Goal: Task Accomplishment & Management: Use online tool/utility

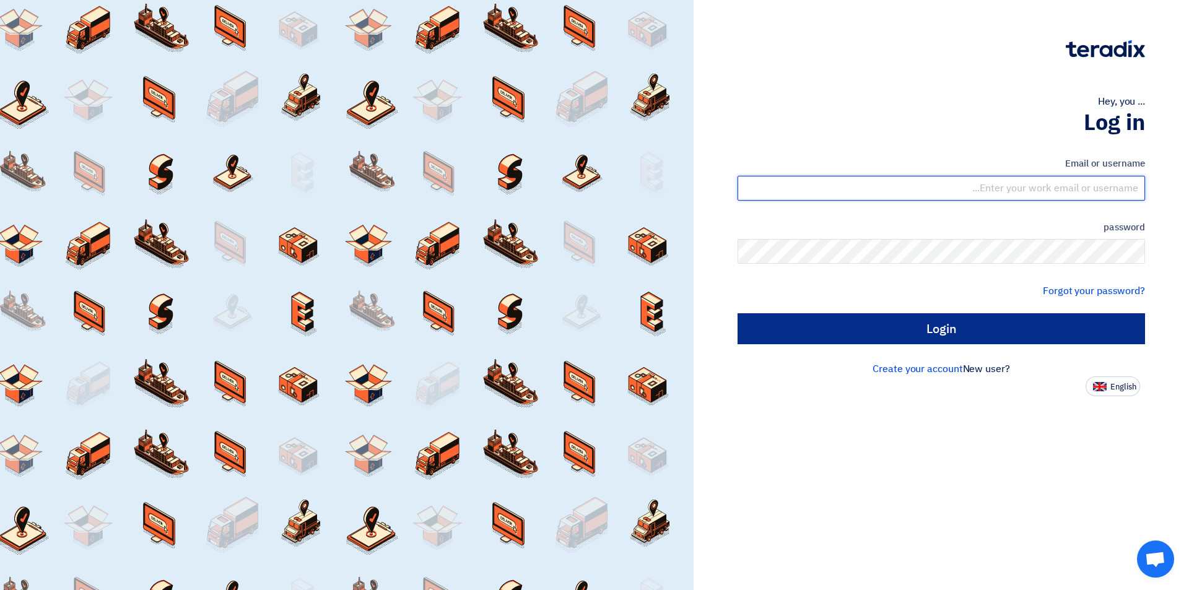
type input "sales@tareeqalkhair.com"
click at [890, 333] on input "Login" at bounding box center [940, 328] width 407 height 31
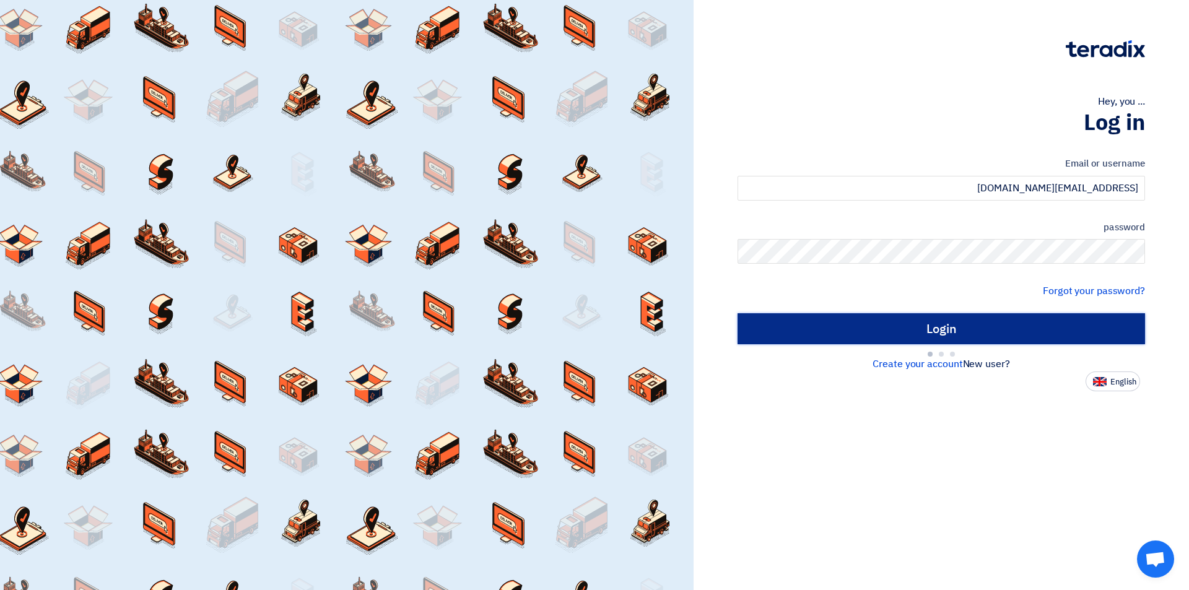
type input "Sign in"
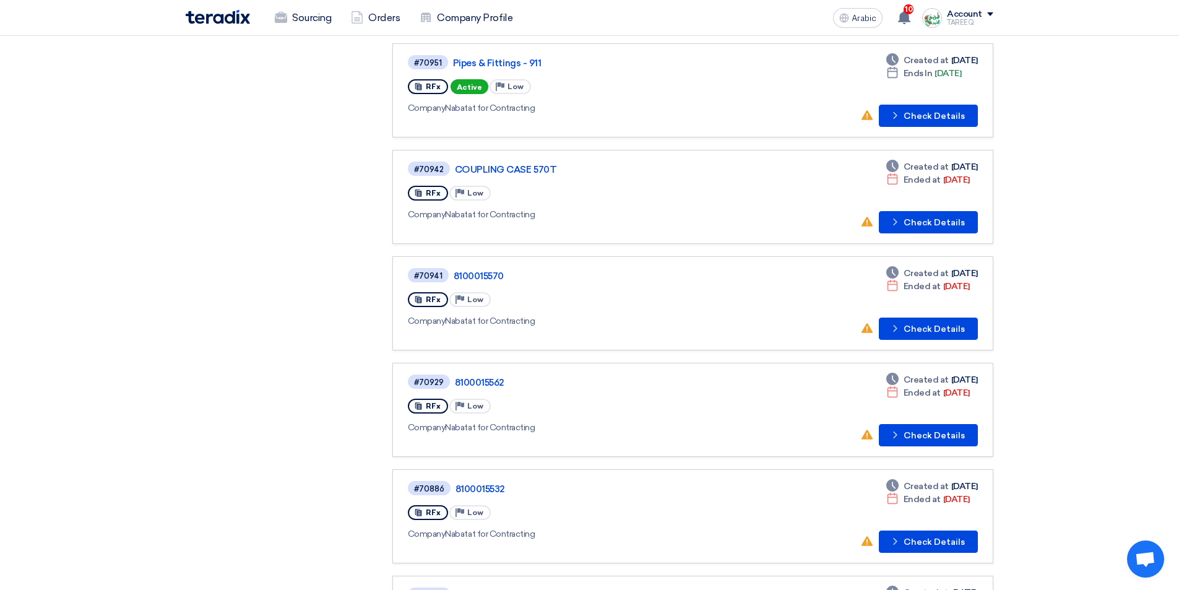
scroll to position [371, 0]
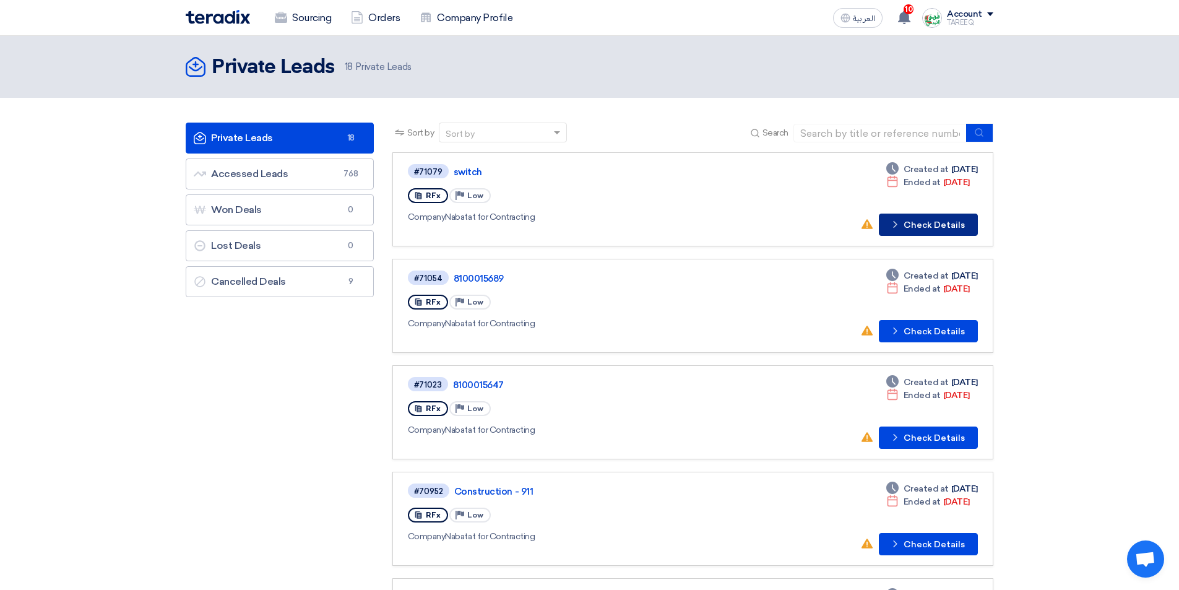
click at [940, 220] on button "Check details Check Details" at bounding box center [928, 225] width 99 height 22
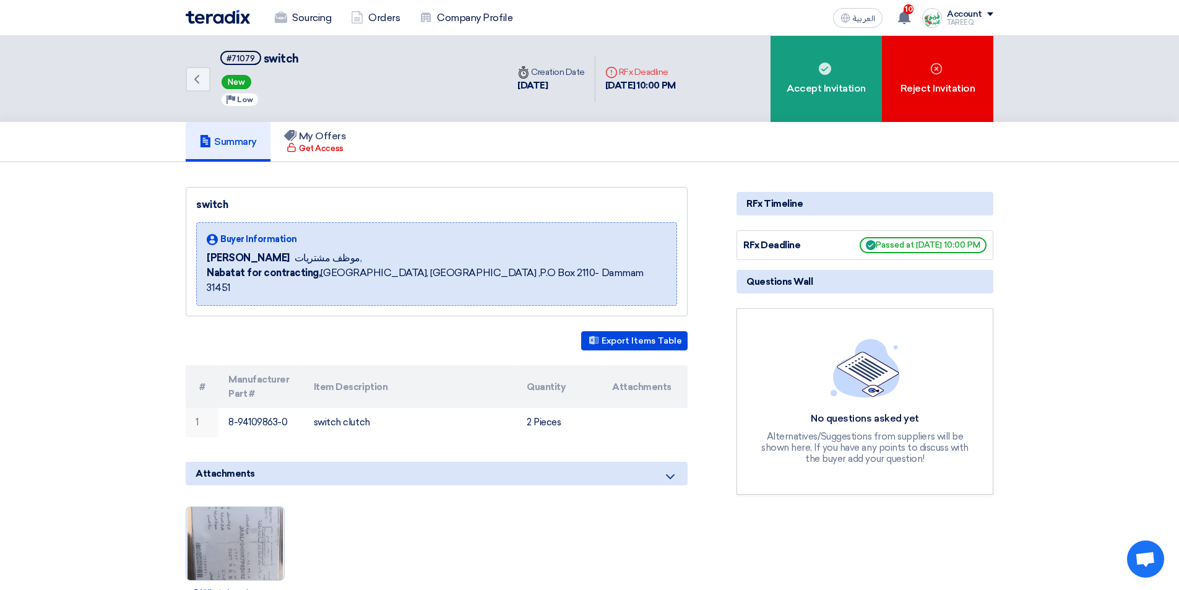
click at [243, 538] on img at bounding box center [235, 543] width 98 height 129
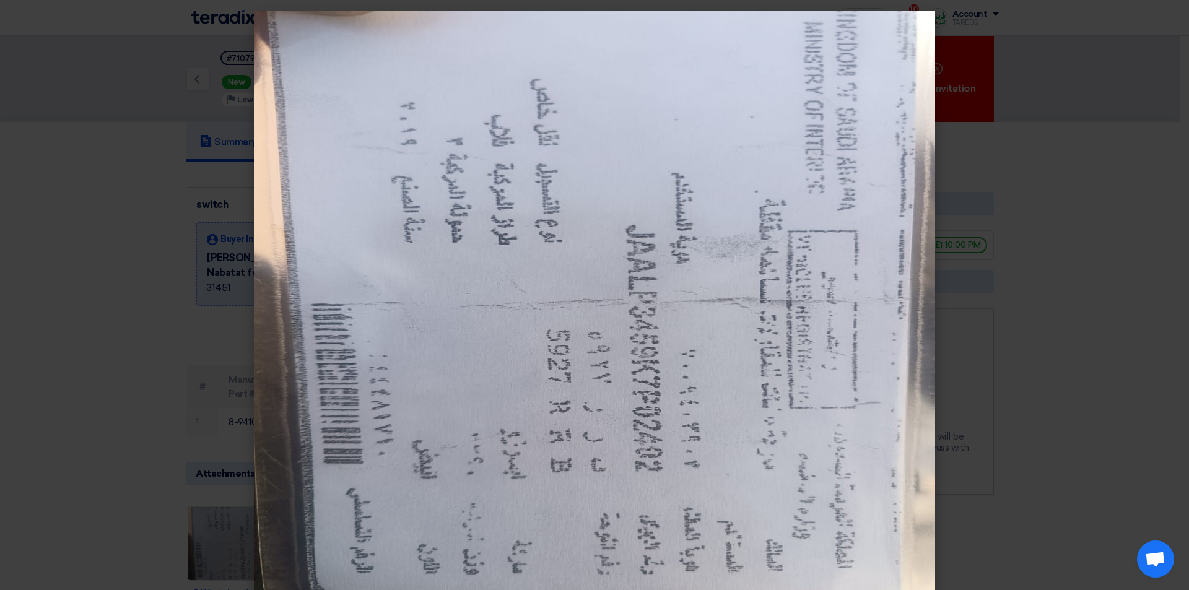
click at [1089, 346] on modal-container at bounding box center [594, 295] width 1189 height 590
